Goal: Complete application form

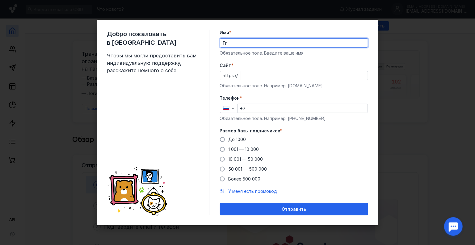
type input "T"
type input "QA Transport"
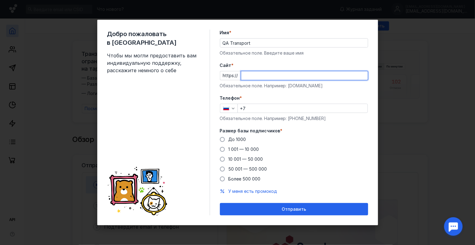
click at [250, 74] on input "Cайт *" at bounding box center [304, 75] width 127 height 9
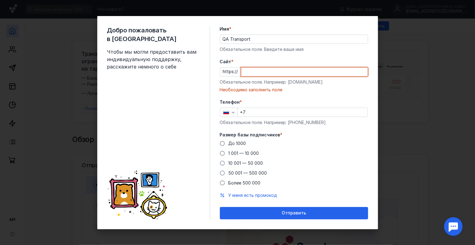
click at [277, 73] on input "Cайт *" at bounding box center [304, 72] width 127 height 9
paste input "[DOMAIN_NAME][URL]"
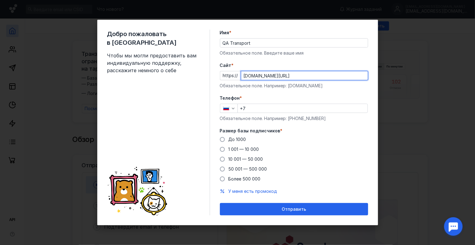
type input "[DOMAIN_NAME][URL]"
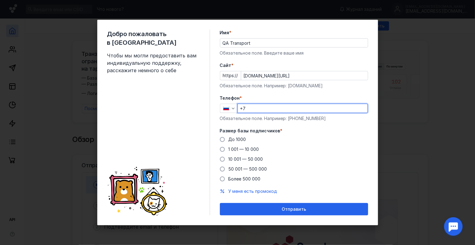
click at [275, 111] on input "+7" at bounding box center [303, 108] width 130 height 9
type input "[PHONE_NUMBER]"
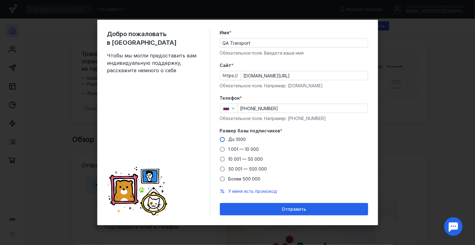
click at [231, 137] on span "До 1000" at bounding box center [237, 139] width 18 height 5
click at [0, 0] on input "До 1000" at bounding box center [0, 0] width 0 height 0
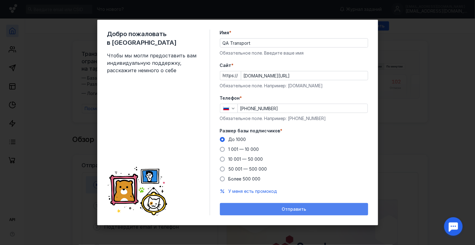
click at [276, 205] on div "Отправить" at bounding box center [294, 209] width 148 height 12
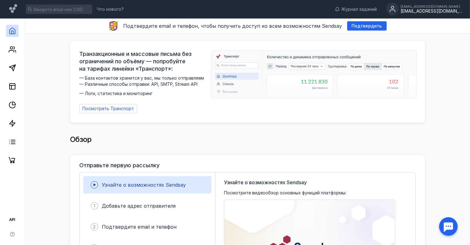
click at [449, 6] on div "[EMAIL_ADDRESS][DOMAIN_NAME]" at bounding box center [432, 7] width 62 height 4
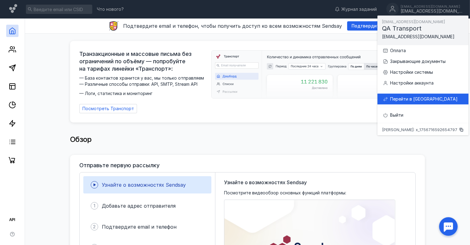
click at [425, 97] on div "Перейти в [GEOGRAPHIC_DATA]" at bounding box center [426, 99] width 73 height 6
